Goal: Find specific page/section: Find specific page/section

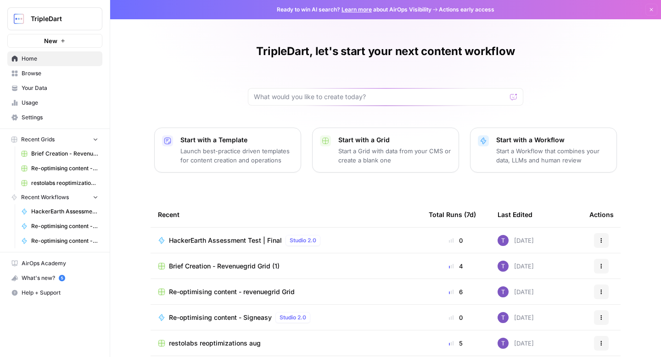
click at [52, 106] on span "Usage" at bounding box center [60, 103] width 77 height 8
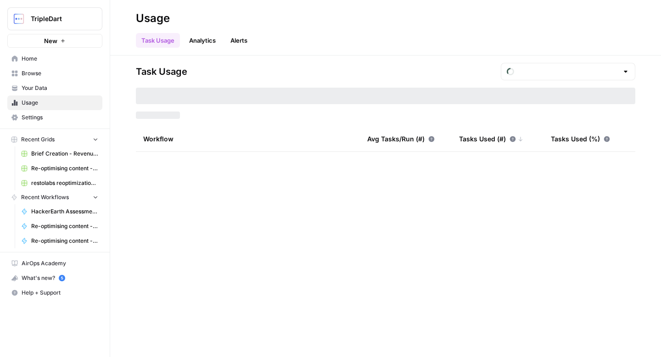
type input "August Tasks"
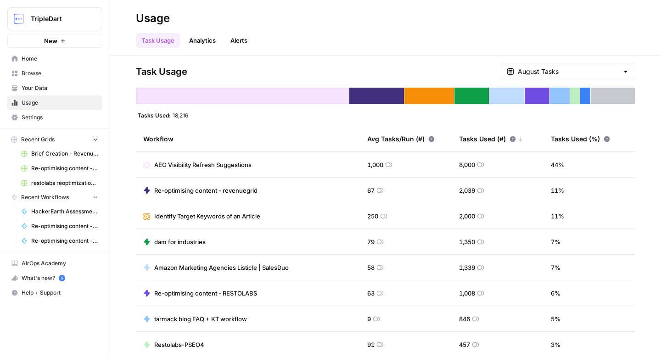
click at [53, 56] on span "Home" at bounding box center [60, 59] width 77 height 8
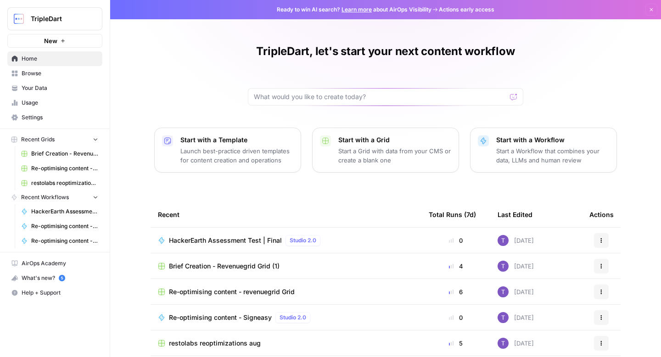
click at [76, 79] on link "Browse" at bounding box center [54, 73] width 95 height 15
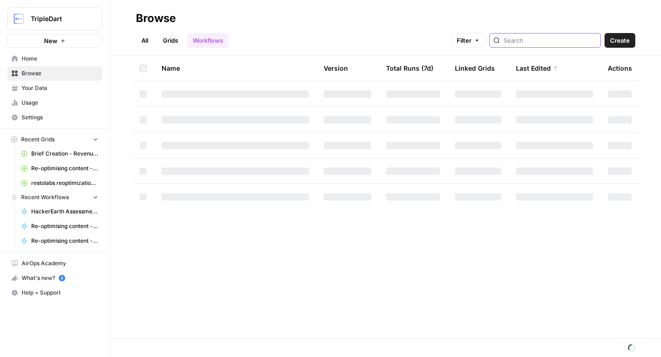
click at [551, 44] on input "search" at bounding box center [550, 40] width 93 height 9
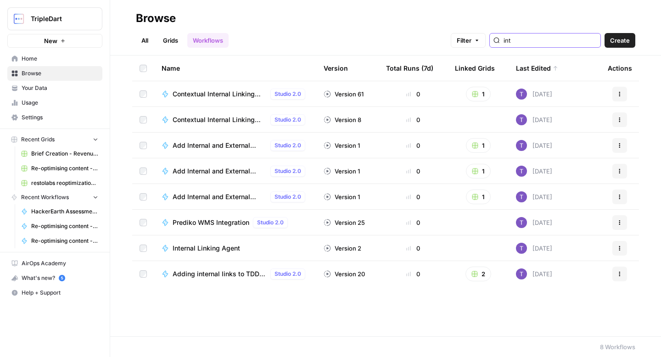
type input "internal linking"
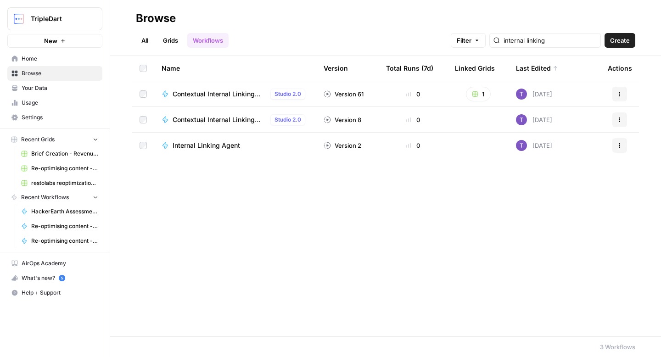
click at [231, 97] on span "Contextual Internal Linking Addition to Existing Articles" at bounding box center [220, 94] width 94 height 9
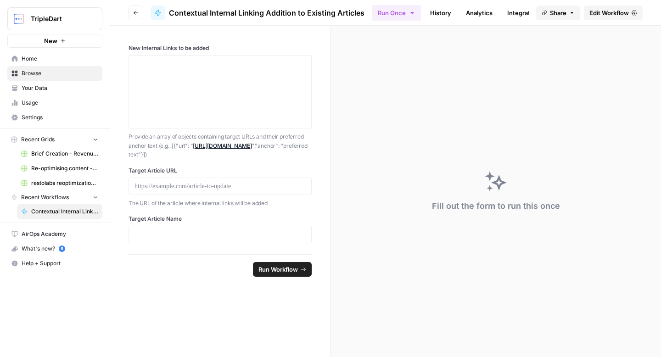
click at [135, 6] on button "Go back" at bounding box center [136, 13] width 15 height 15
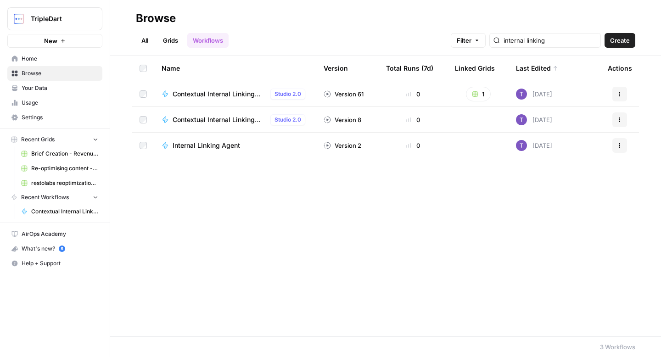
click at [198, 116] on span "Contextual Internal Linking Issue Identification" at bounding box center [220, 119] width 94 height 9
